Goal: Transaction & Acquisition: Purchase product/service

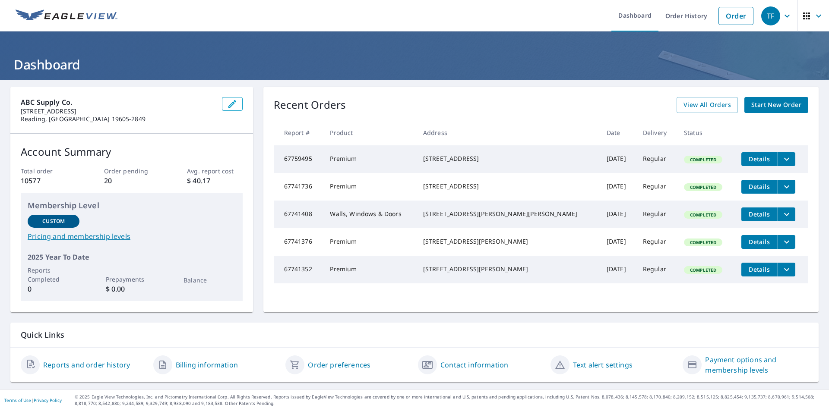
click at [772, 107] on span "Start New Order" at bounding box center [776, 105] width 50 height 11
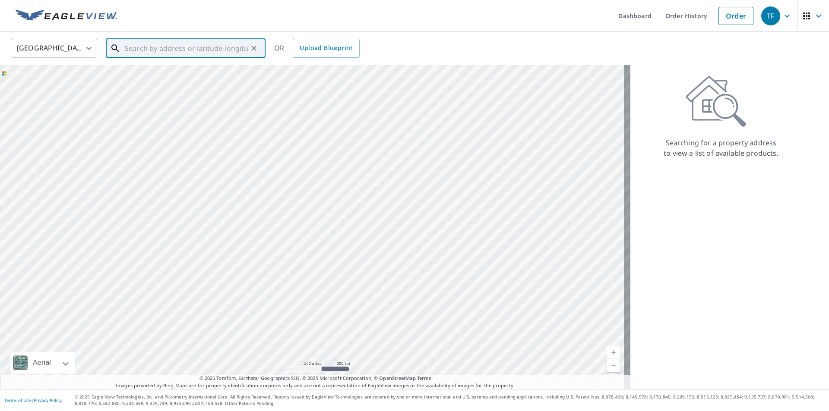
click at [221, 44] on input "text" at bounding box center [186, 48] width 123 height 24
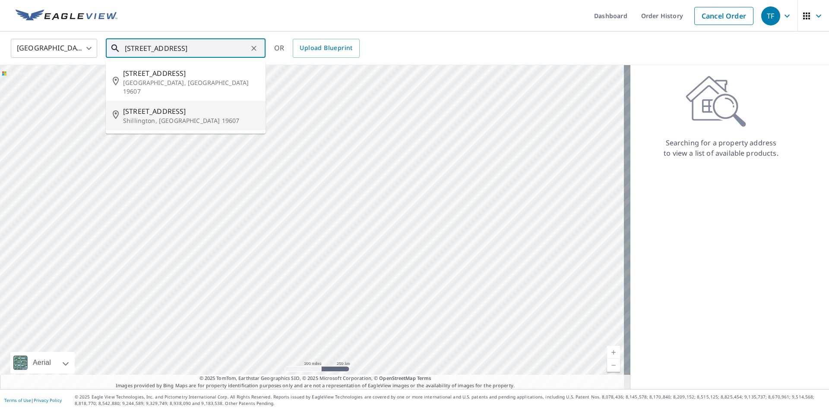
click at [164, 117] on p "Shillington, [GEOGRAPHIC_DATA] 19607" at bounding box center [190, 121] width 135 height 9
type input "[STREET_ADDRESS]"
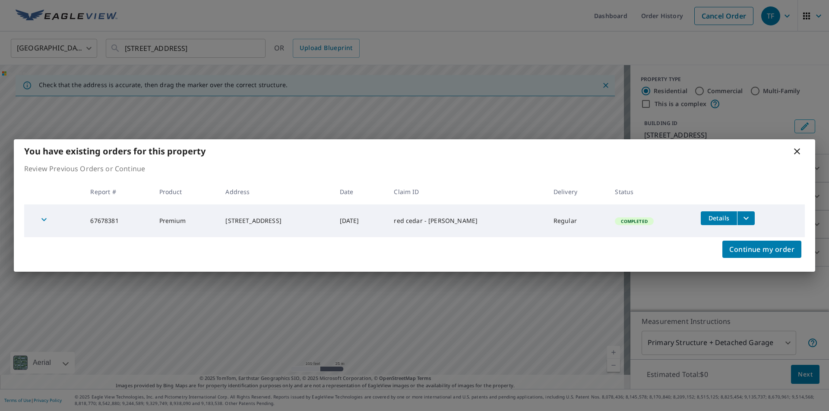
click at [797, 153] on icon at bounding box center [797, 151] width 6 height 6
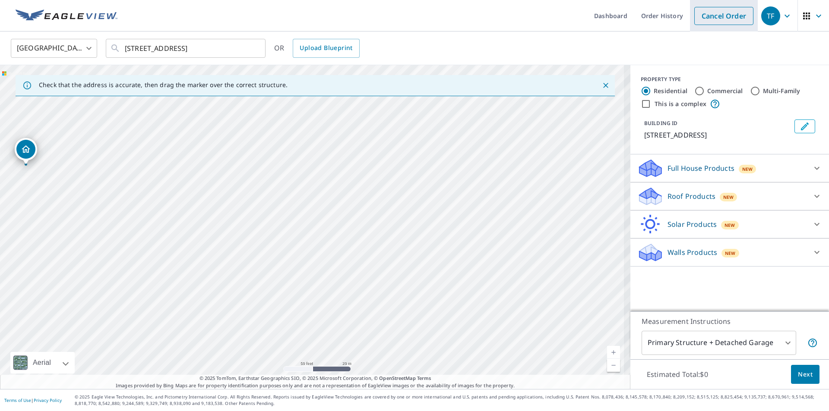
click at [715, 23] on link "Cancel Order" at bounding box center [723, 16] width 59 height 18
